Goal: Information Seeking & Learning: Find specific fact

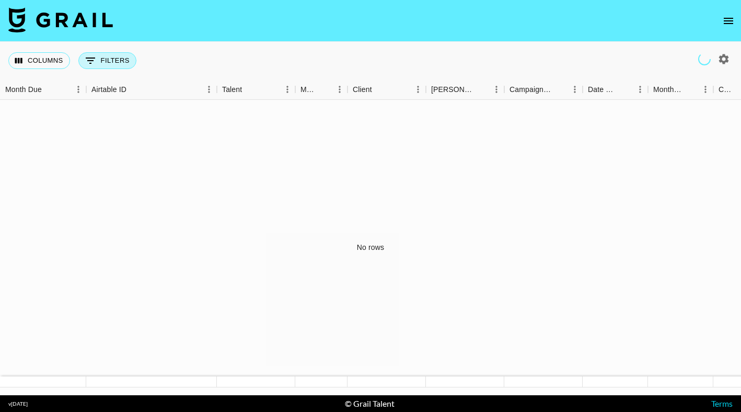
click at [120, 59] on button "0 Filters" at bounding box center [107, 60] width 58 height 17
select select "bookerId"
select select "isAnyOf"
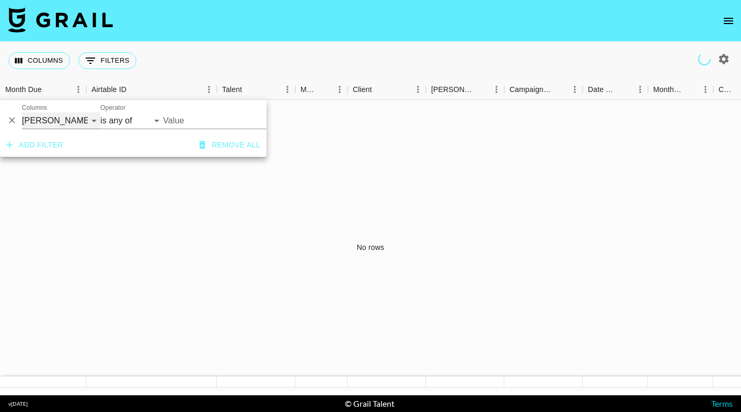
click at [53, 118] on select "Grail Platform ID Airtable ID Talent Manager Client [PERSON_NAME] Campaign (Typ…" at bounding box center [61, 120] width 78 height 17
select select "talentName"
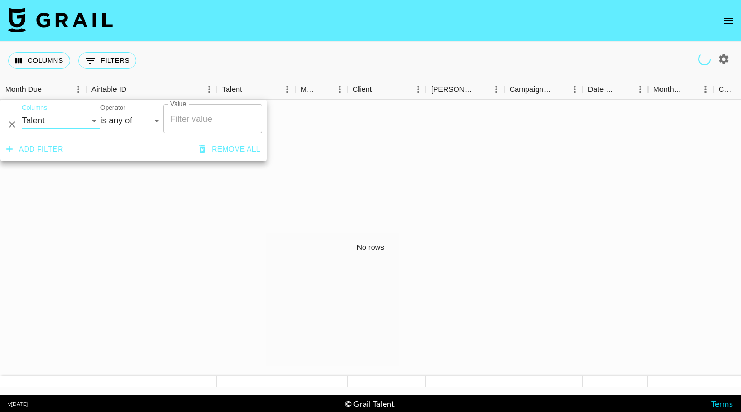
click at [183, 117] on input "Value" at bounding box center [213, 119] width 90 height 20
paste input "veronikalosyuk"
type input "veronikalosyuk"
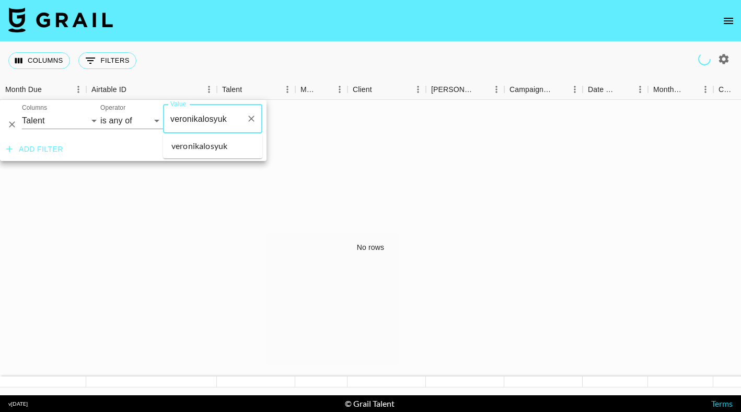
click at [226, 143] on li "veronikalosyuk" at bounding box center [212, 145] width 99 height 17
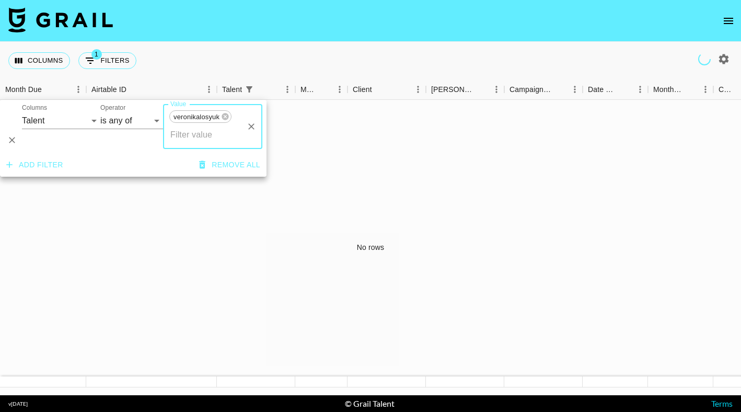
click at [368, 113] on div "No rows" at bounding box center [370, 247] width 741 height 295
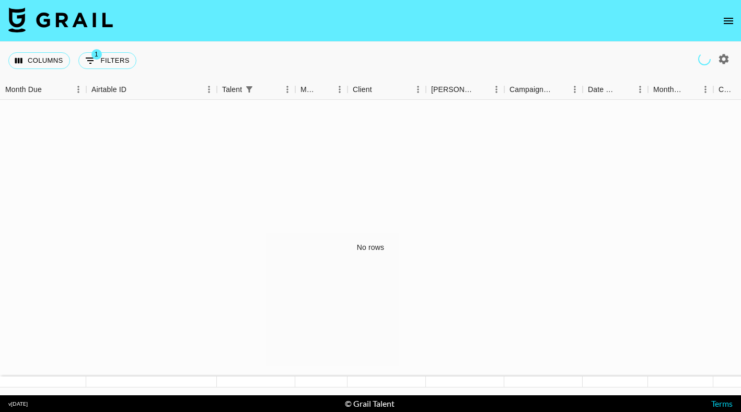
click at [720, 58] on icon "button" at bounding box center [724, 59] width 10 height 10
select select "[DATE]"
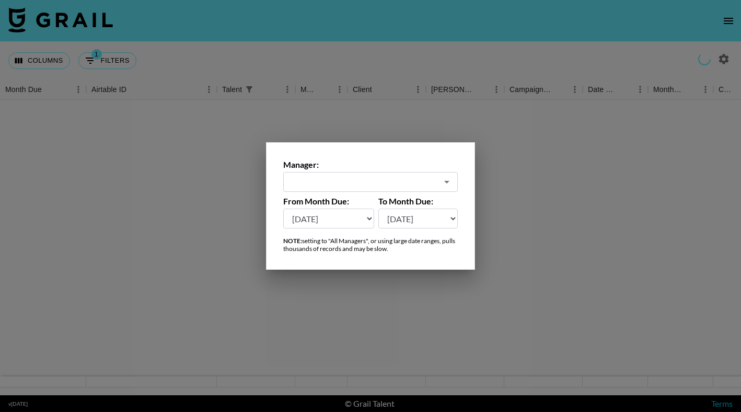
click at [404, 183] on input "text" at bounding box center [363, 182] width 148 height 12
click at [357, 202] on li "All Managers (Slow)" at bounding box center [370, 204] width 174 height 17
type input "All Managers (Slow)"
click at [428, 38] on div at bounding box center [370, 206] width 741 height 412
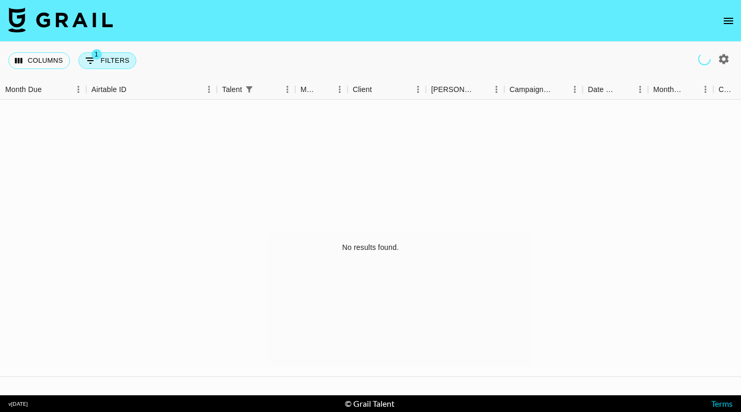
click at [117, 61] on button "1 Filters" at bounding box center [107, 60] width 58 height 17
select select "talentName"
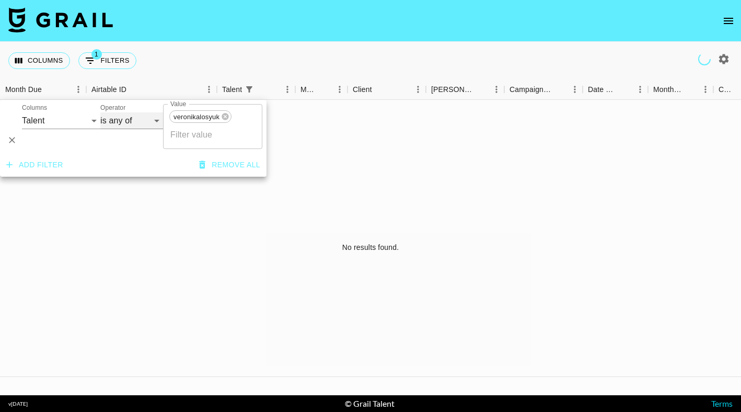
click at [126, 122] on select "contains equals starts with ends with is empty is not empty is any of" at bounding box center [131, 120] width 63 height 17
select select "contains"
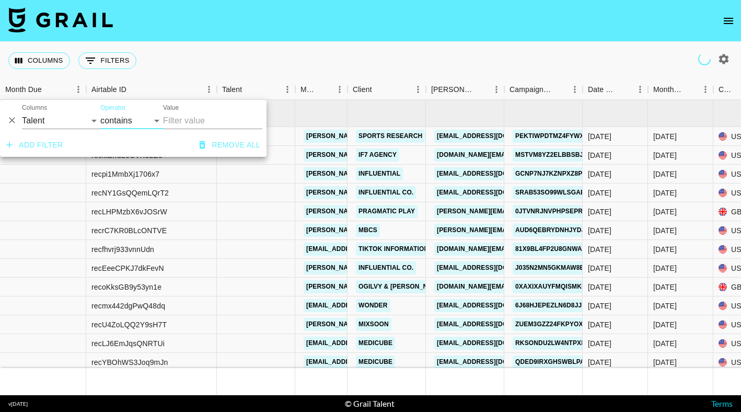
click at [203, 126] on input "Value" at bounding box center [212, 120] width 99 height 17
paste input "veronikalosyuk"
type input "veronikalosyuk"
click at [247, 39] on nav at bounding box center [370, 21] width 741 height 42
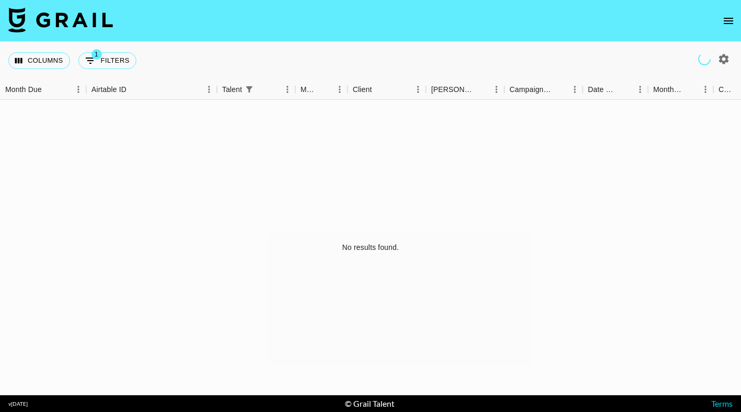
click at [726, 60] on icon "button" at bounding box center [724, 59] width 10 height 10
select select "[DATE]"
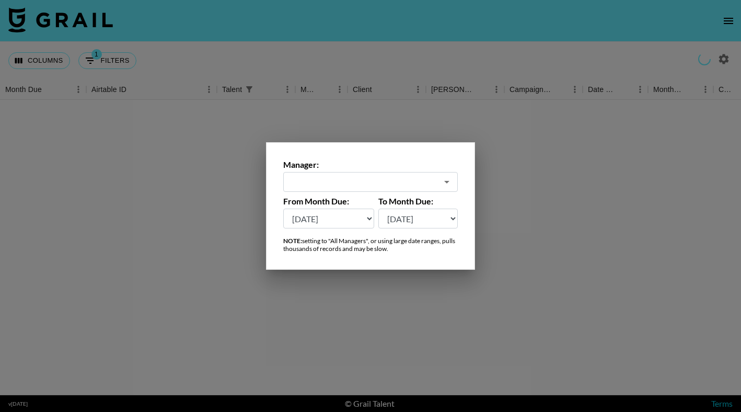
click at [343, 219] on select "[DATE] [DATE] '[DATE] May '[DATE] Mar '[DATE] Jan '[DATE] Nov '[DATE] Sep '[DAT…" at bounding box center [328, 218] width 91 height 20
type input "All Managers (Slow)"
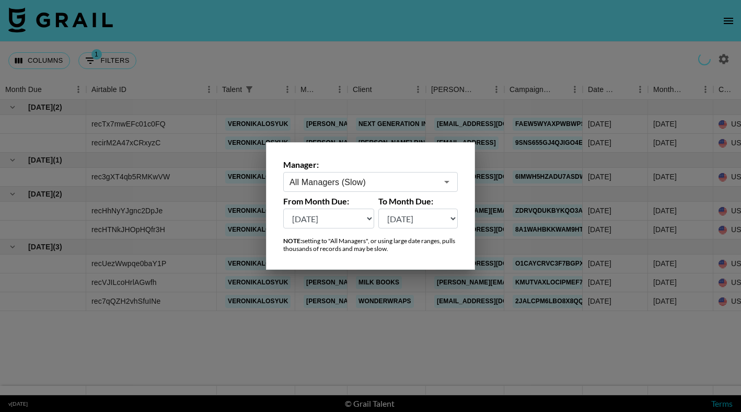
click at [481, 358] on div at bounding box center [370, 206] width 741 height 412
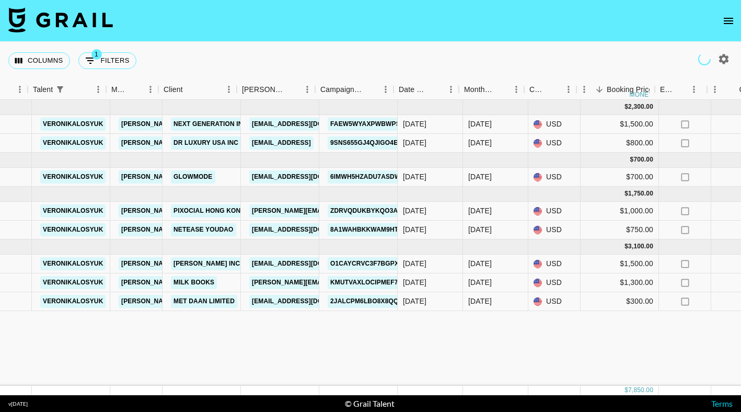
scroll to position [0, 175]
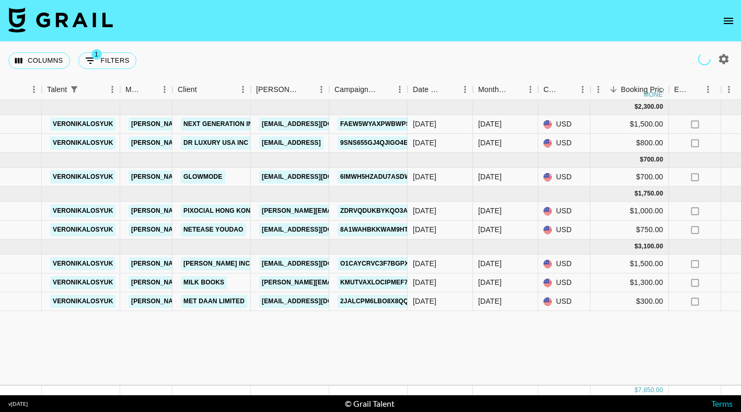
click at [335, 87] on div "Booker" at bounding box center [329, 89] width 13 height 20
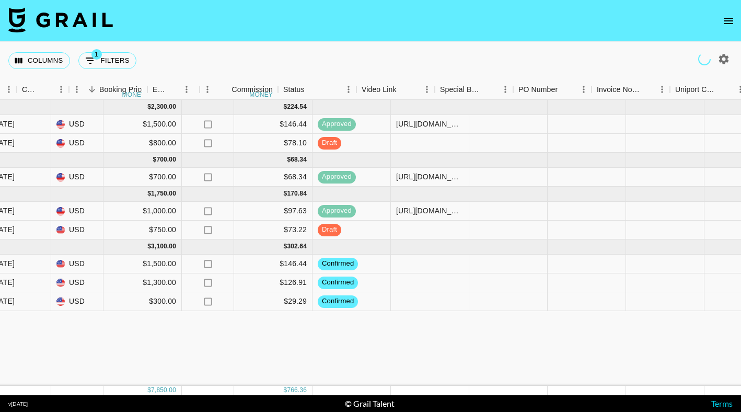
scroll to position [0, 723]
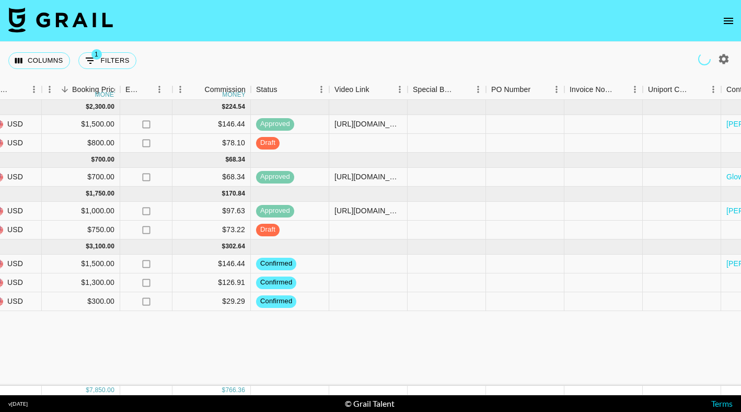
click at [724, 58] on icon "button" at bounding box center [723, 59] width 13 height 13
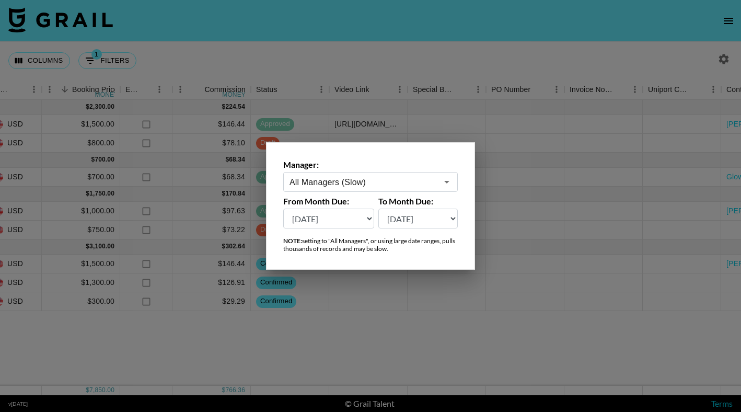
click at [341, 225] on select "[DATE] [DATE] '[DATE] May '[DATE] Mar '[DATE] Jan '[DATE] Nov '[DATE] Sep '[DAT…" at bounding box center [328, 218] width 91 height 20
click at [360, 207] on div "From Month Due: [DATE] [DATE] '[DATE] May '[DATE] Mar '[DATE] Jan '[DATE] Nov '…" at bounding box center [328, 212] width 91 height 32
click at [358, 215] on select "[DATE] [DATE] '[DATE] May '[DATE] Mar '[DATE] Jan '[DATE] Nov '[DATE] Sep '[DAT…" at bounding box center [328, 218] width 91 height 20
select select "[DATE]"
click at [307, 218] on select "[DATE] [DATE] '[DATE] May '[DATE] Mar '[DATE] Jan '[DATE] Nov '[DATE] Sep '[DAT…" at bounding box center [328, 218] width 91 height 20
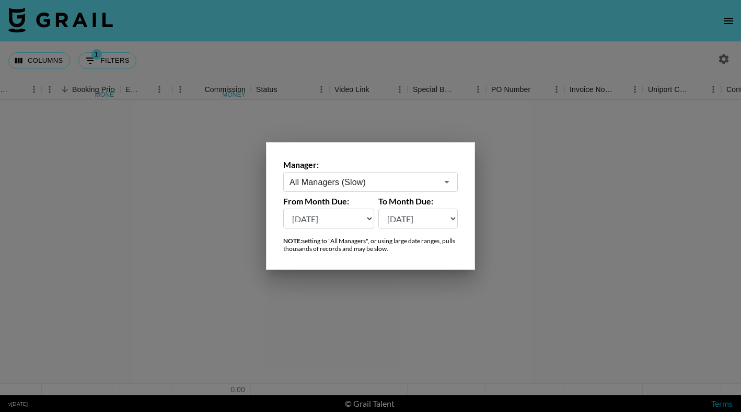
click at [428, 321] on div at bounding box center [370, 206] width 741 height 412
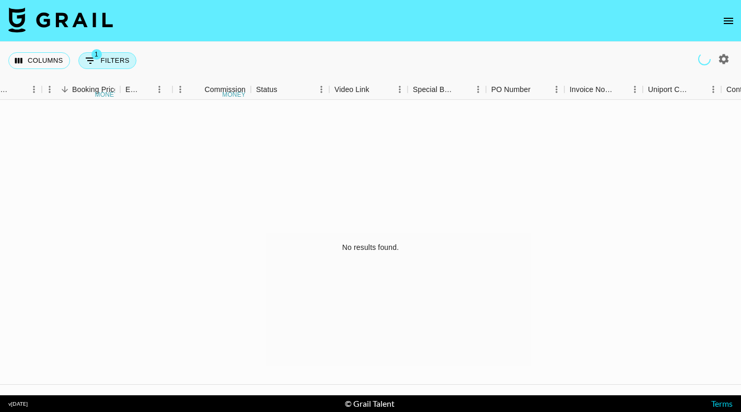
click at [111, 63] on button "1 Filters" at bounding box center [107, 60] width 58 height 17
select select "talentName"
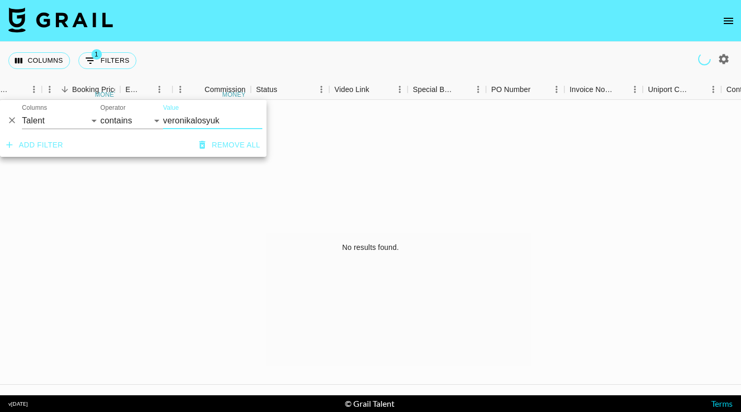
click at [13, 119] on icon "Delete" at bounding box center [12, 121] width 6 height 6
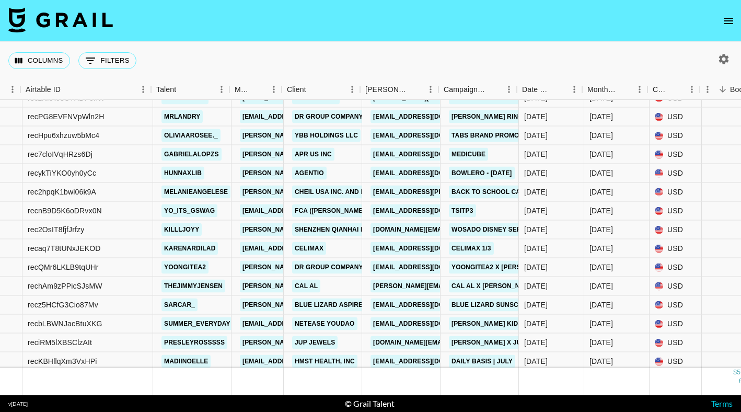
scroll to position [5454, 66]
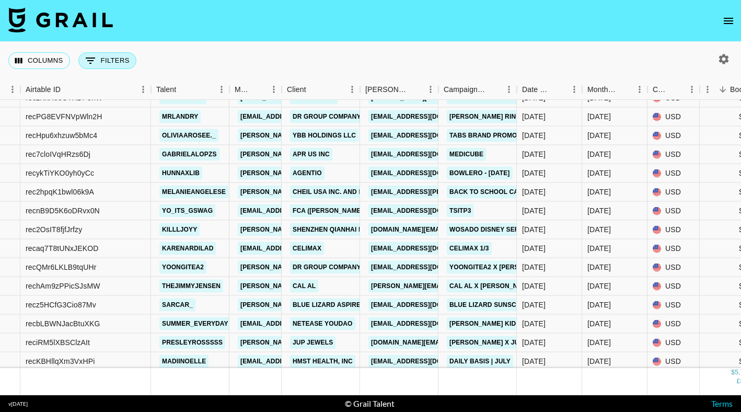
click at [120, 60] on button "0 Filters" at bounding box center [107, 60] width 58 height 17
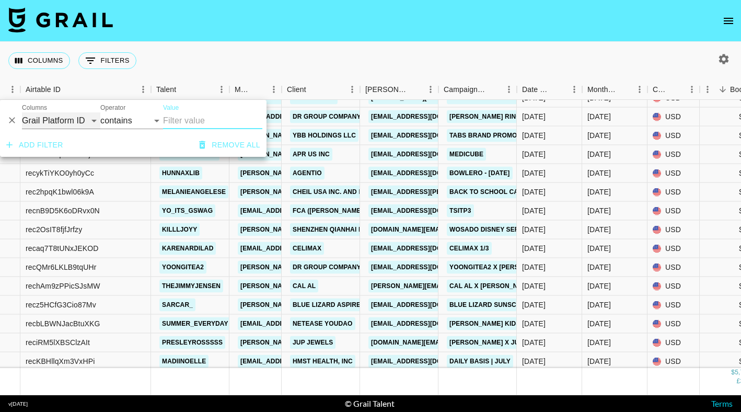
click at [75, 118] on select "Grail Platform ID Airtable ID Talent Manager Client [PERSON_NAME] Campaign (Typ…" at bounding box center [61, 120] width 78 height 17
select select "bookerId"
click at [179, 116] on input "Value" at bounding box center [233, 120] width 141 height 16
click at [180, 119] on input "Value" at bounding box center [233, 120] width 141 height 16
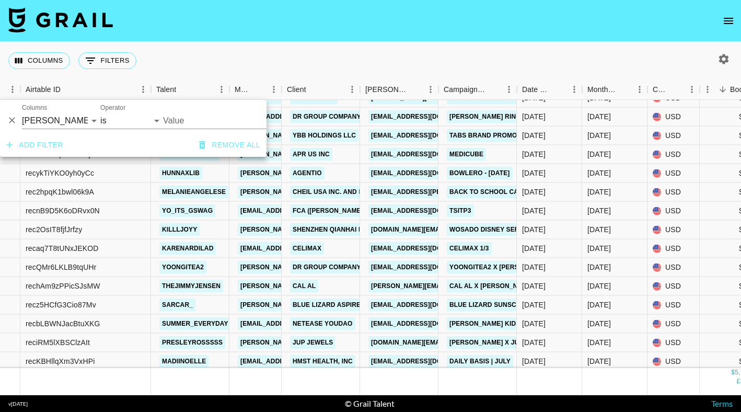
click at [180, 119] on input "Value" at bounding box center [233, 120] width 141 height 16
click at [155, 119] on select "is is not is any of is not any of" at bounding box center [131, 120] width 63 height 17
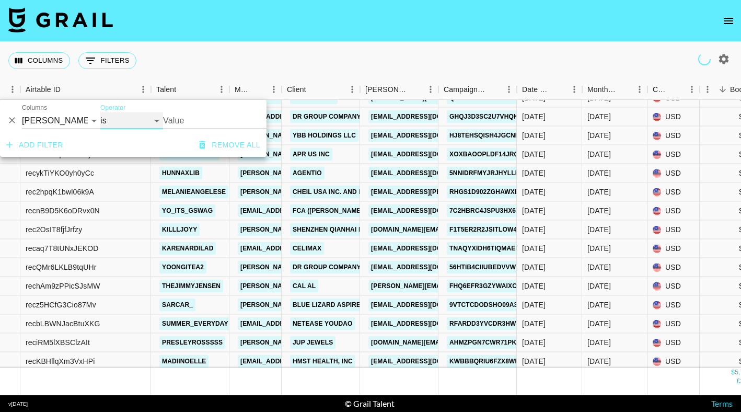
select select "isAnyOf"
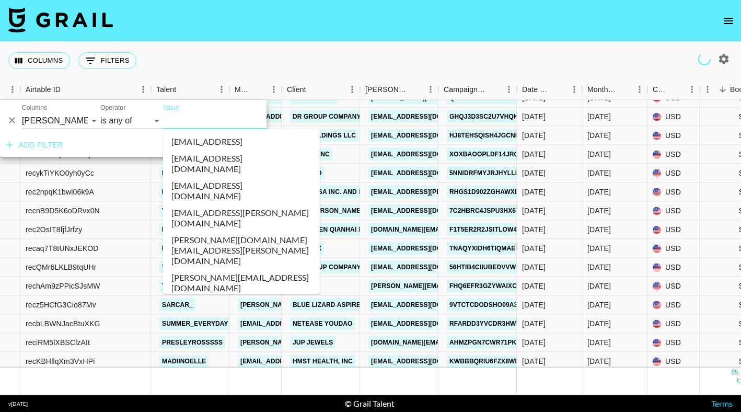
type input "b"
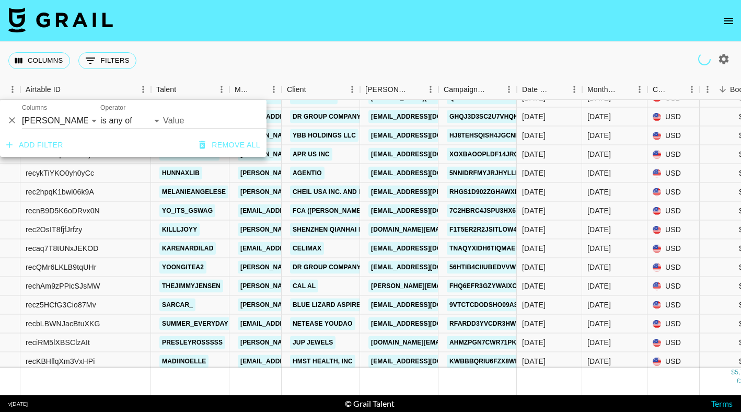
click at [184, 120] on input "Value" at bounding box center [233, 120] width 141 height 16
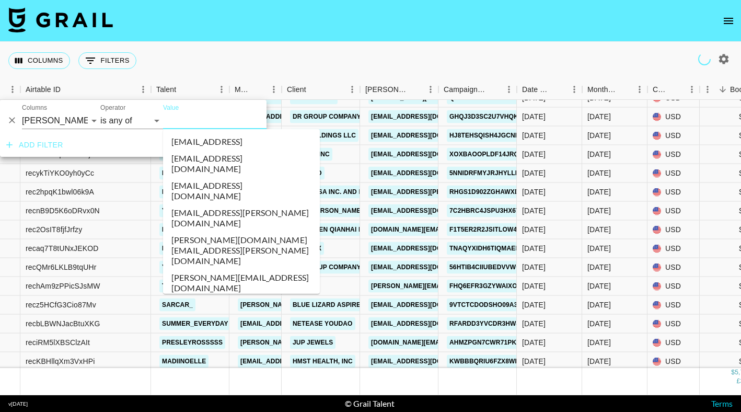
click at [184, 120] on input "Value" at bounding box center [233, 120] width 141 height 16
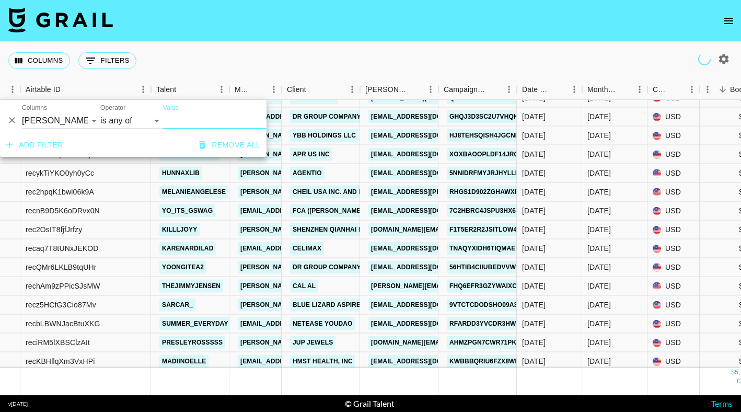
click at [184, 120] on input "Value" at bounding box center [233, 120] width 141 height 16
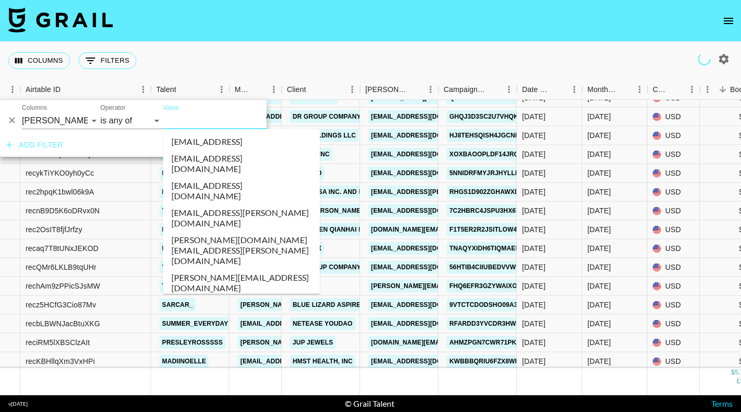
click at [184, 120] on input "Value" at bounding box center [233, 120] width 141 height 16
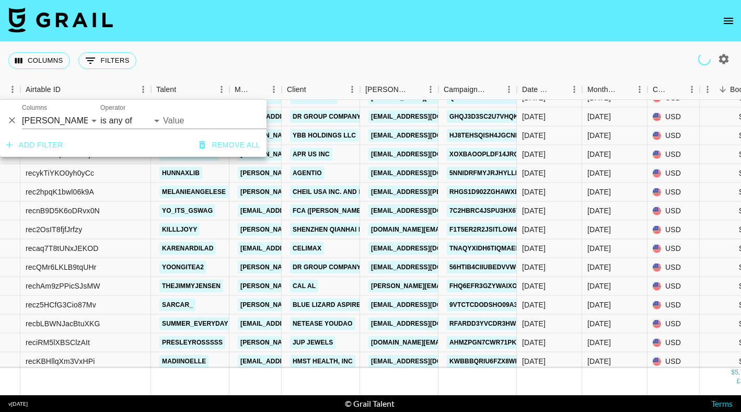
click at [184, 120] on input "Value" at bounding box center [233, 120] width 141 height 16
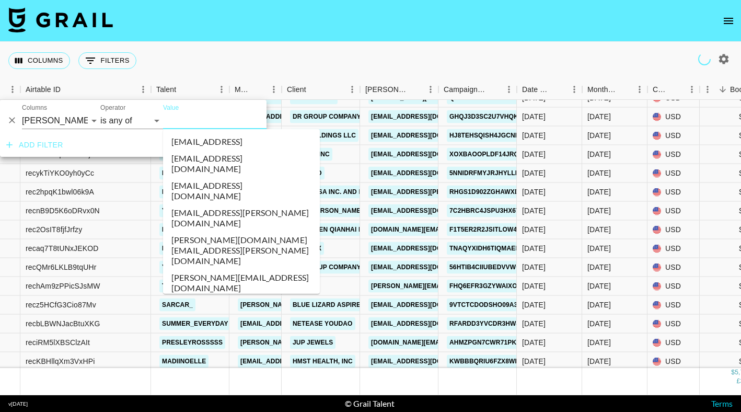
click at [352, 55] on div "Columns 0 Filters + Booking" at bounding box center [370, 61] width 741 height 38
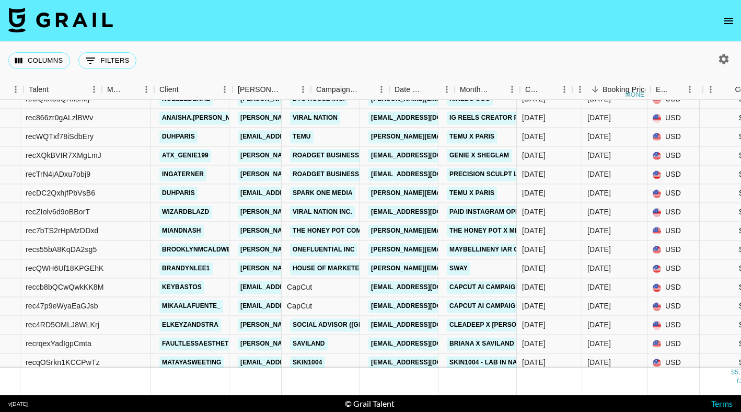
scroll to position [4888, 193]
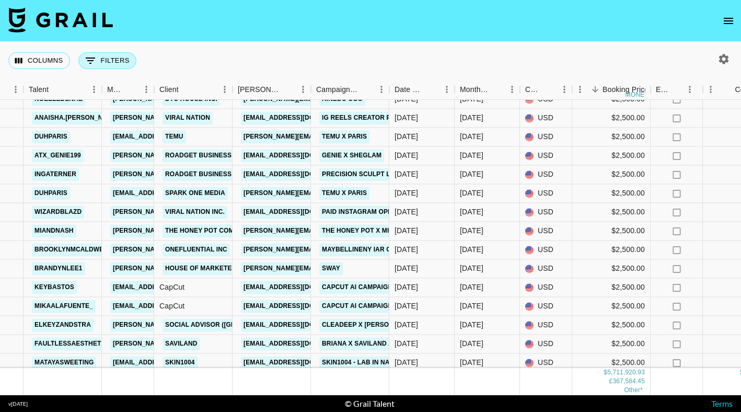
click at [112, 57] on button "0 Filters" at bounding box center [107, 60] width 58 height 17
click at [114, 61] on button "0 Filters" at bounding box center [107, 60] width 58 height 17
select select "bookerId"
select select "isAnyOf"
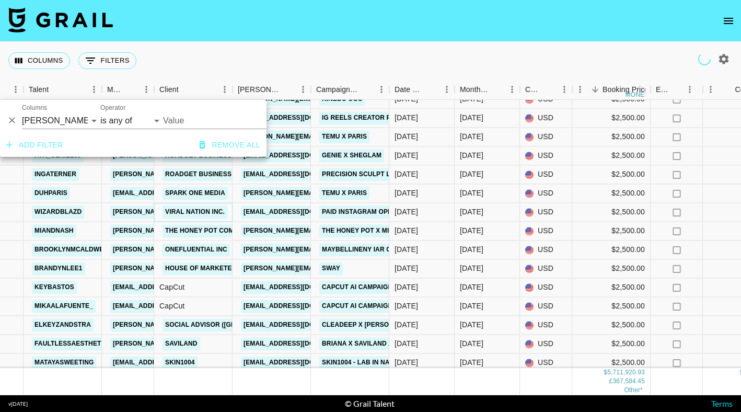
click at [171, 217] on link "Viral Nation Inc." at bounding box center [194, 211] width 65 height 13
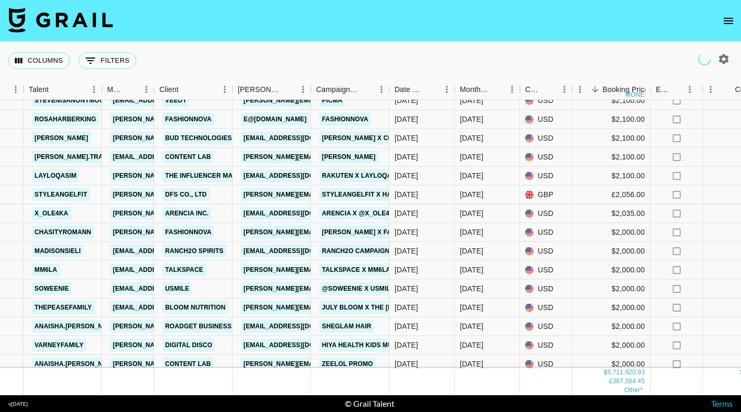
scroll to position [6071, 193]
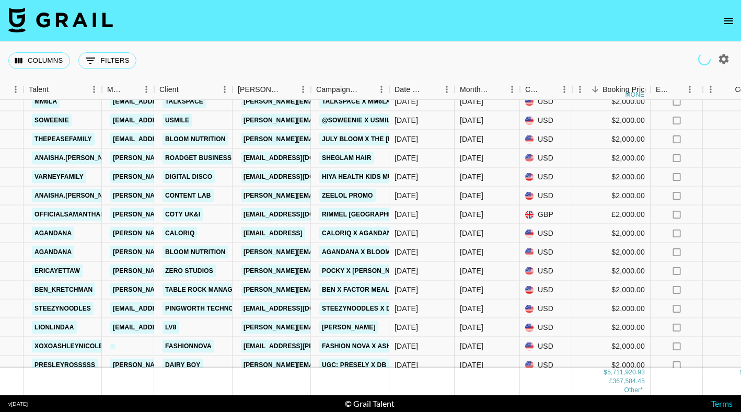
click at [728, 61] on icon "button" at bounding box center [723, 59] width 13 height 13
select select "[DATE]"
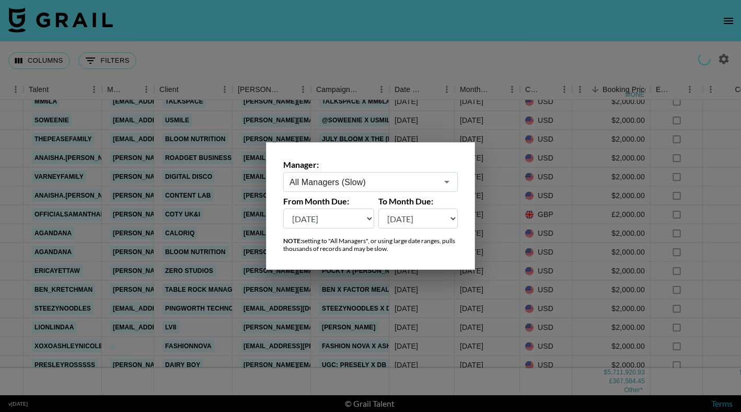
click at [363, 218] on select "[DATE] [DATE] '[DATE] May '[DATE] Mar '[DATE] Jan '[DATE] Nov '[DATE] Sep '[DAT…" at bounding box center [328, 218] width 91 height 20
click at [359, 38] on div at bounding box center [370, 206] width 741 height 412
click at [359, 38] on nav at bounding box center [370, 21] width 741 height 42
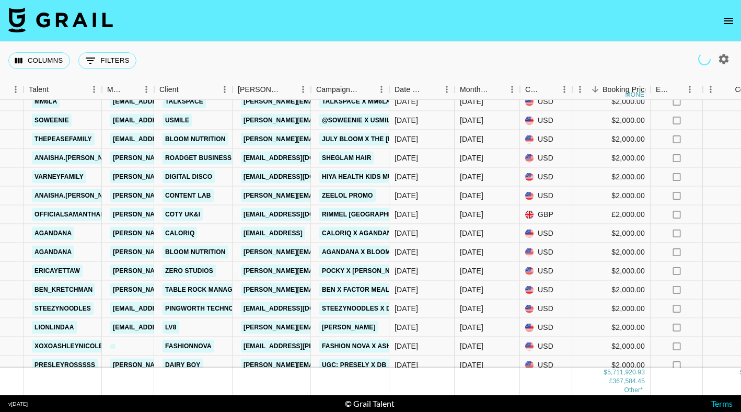
click at [122, 54] on button "0 Filters" at bounding box center [107, 60] width 58 height 17
click at [121, 61] on button "0 Filters" at bounding box center [107, 60] width 58 height 17
select select "bookerId"
select select "isAnyOf"
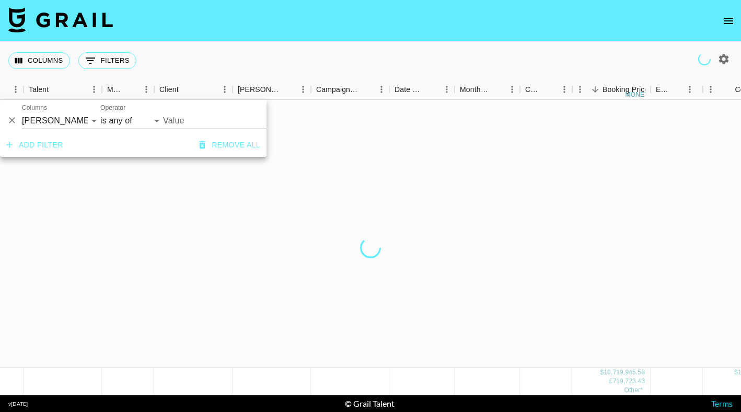
click at [270, 48] on div "Columns 0 Filters + Booking" at bounding box center [370, 61] width 741 height 38
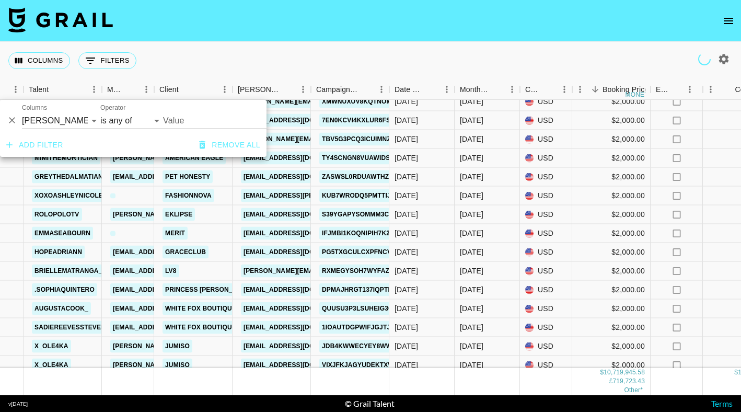
click at [270, 48] on div "Columns 0 Filters + Booking" at bounding box center [370, 61] width 741 height 38
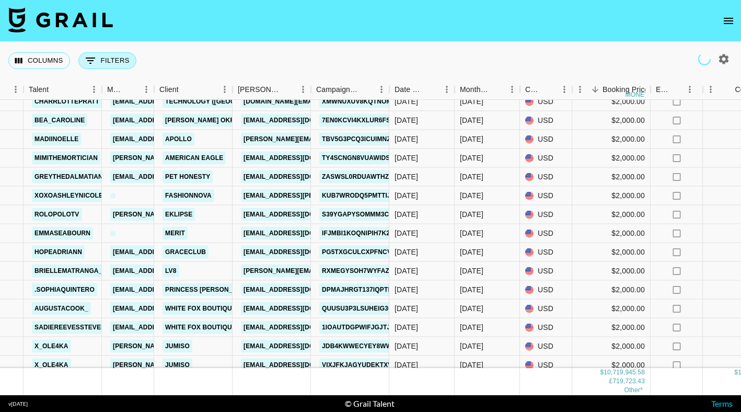
click at [107, 64] on button "0 Filters" at bounding box center [107, 60] width 58 height 17
select select "bookerId"
select select "isAnyOf"
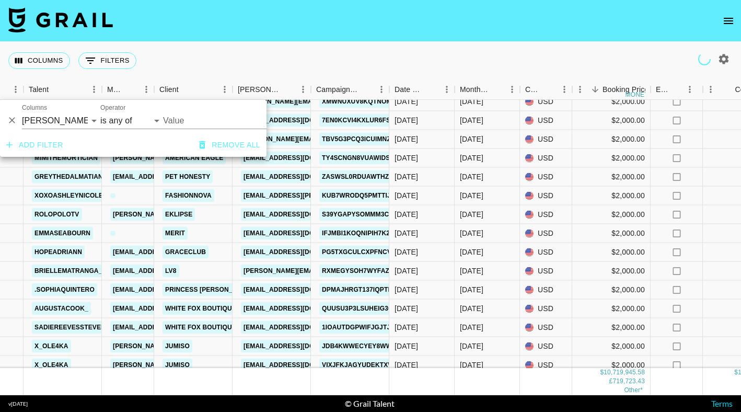
click at [10, 121] on icon "Delete" at bounding box center [12, 120] width 10 height 10
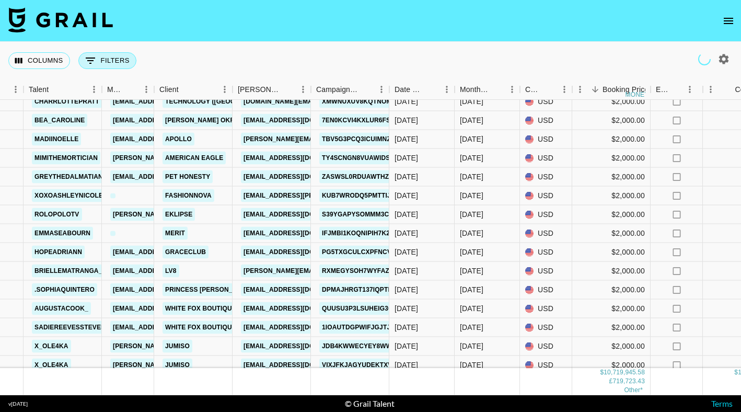
click at [124, 66] on button "0 Filters" at bounding box center [107, 60] width 58 height 17
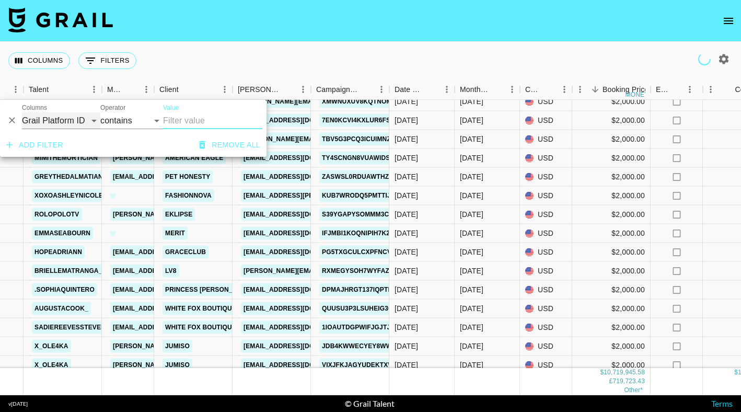
click at [86, 116] on select "Grail Platform ID Airtable ID Talent Manager Client [PERSON_NAME] Campaign (Typ…" at bounding box center [61, 120] width 78 height 17
select select "bookerId"
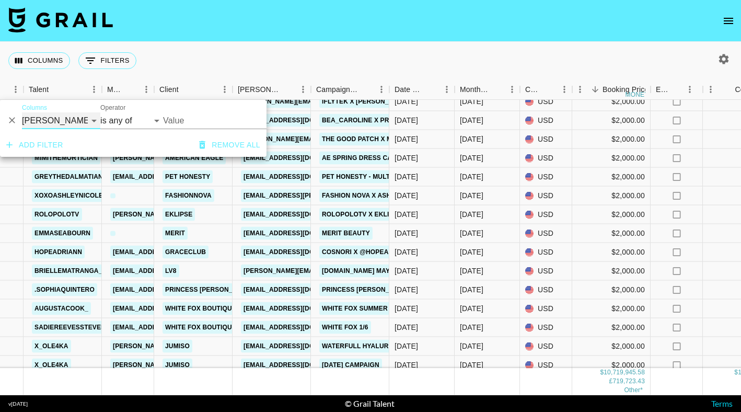
select select "is"
click at [157, 123] on select "is is not is any of is not any of" at bounding box center [131, 120] width 63 height 17
click at [193, 122] on input "Value" at bounding box center [233, 120] width 141 height 16
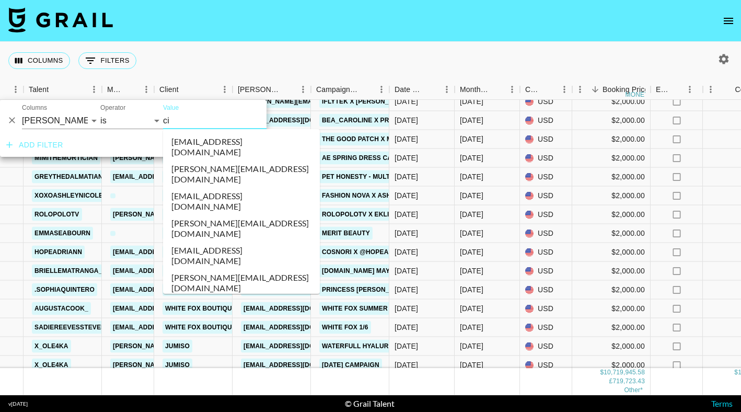
type input "c"
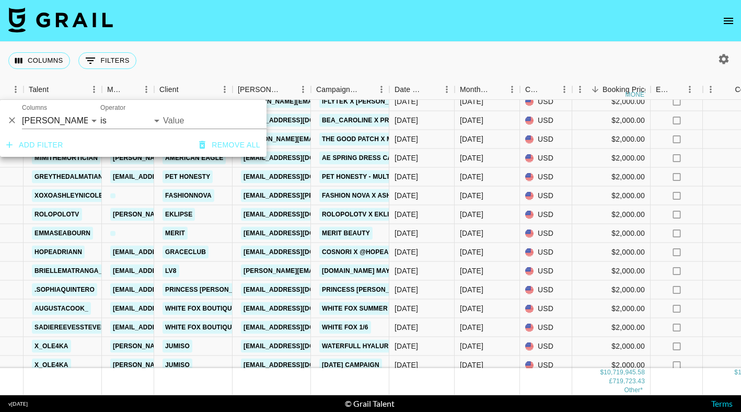
click at [193, 117] on input "Value" at bounding box center [233, 120] width 141 height 16
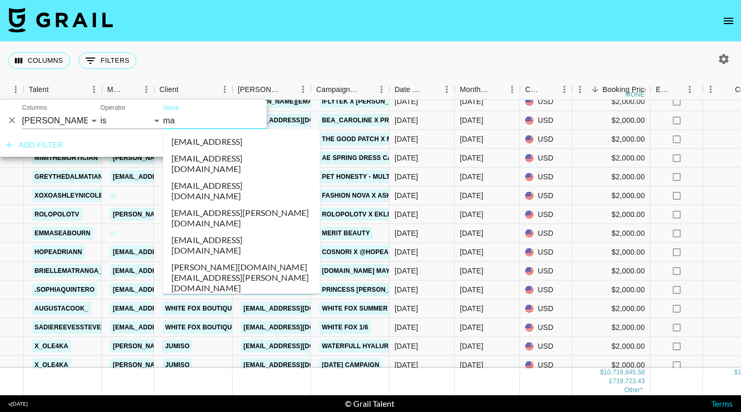
type input "max"
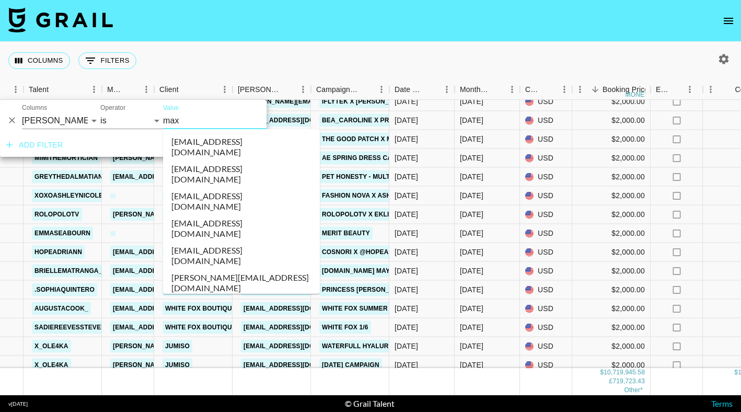
click at [224, 269] on li "[PERSON_NAME][EMAIL_ADDRESS][DOMAIN_NAME]" at bounding box center [241, 282] width 157 height 27
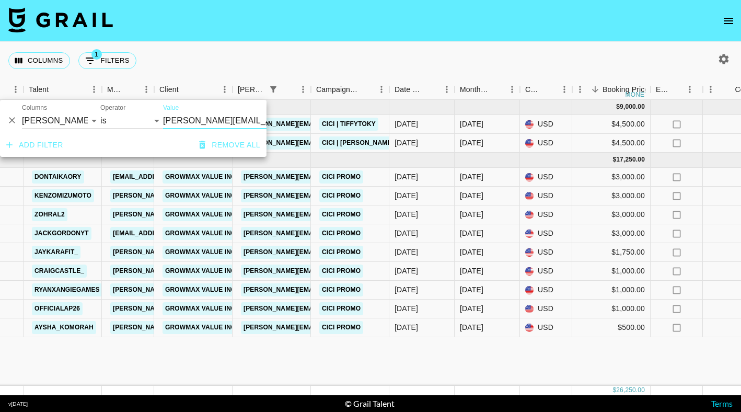
click at [301, 37] on nav at bounding box center [370, 21] width 741 height 42
